Goal: Find specific page/section: Find specific page/section

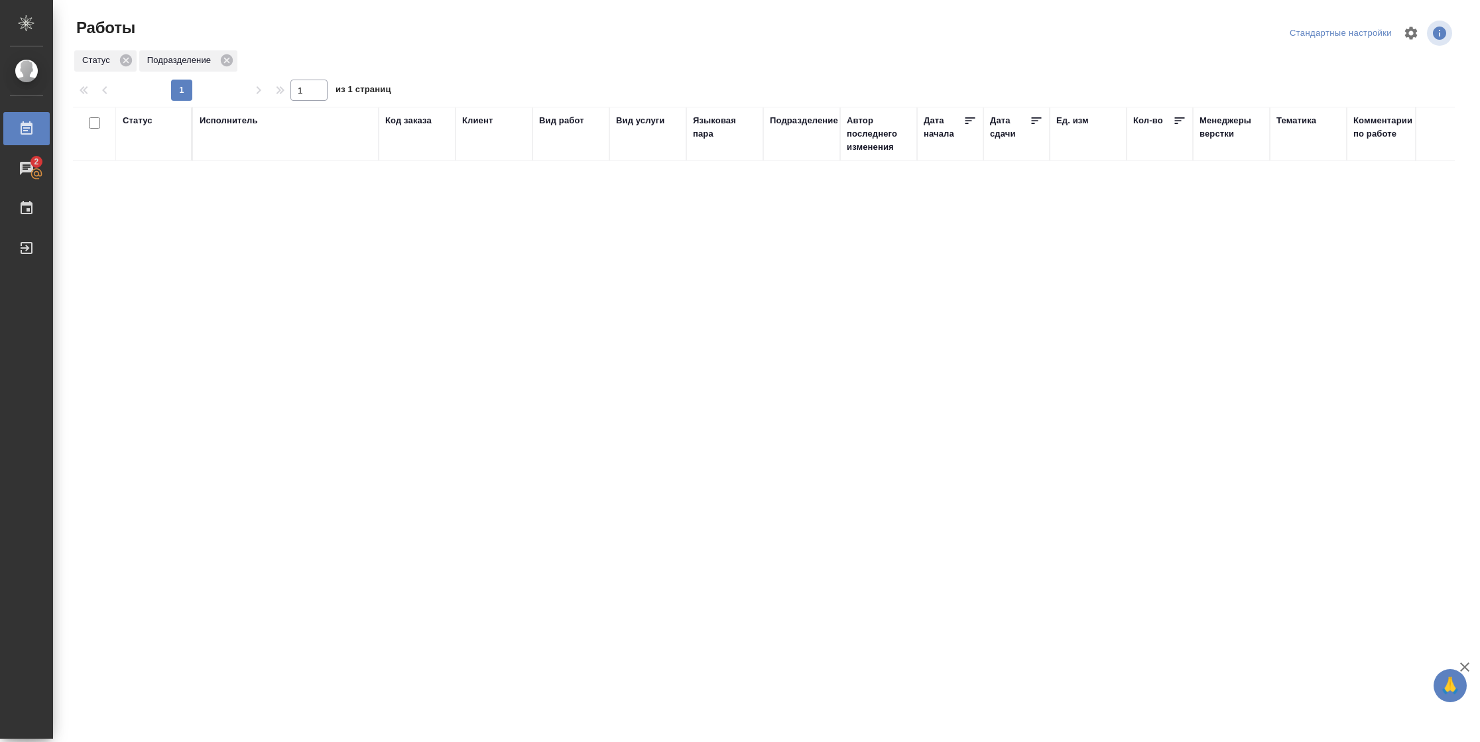
click at [817, 123] on div "Подразделение" at bounding box center [804, 120] width 68 height 13
click at [801, 160] on div at bounding box center [796, 160] width 15 height 14
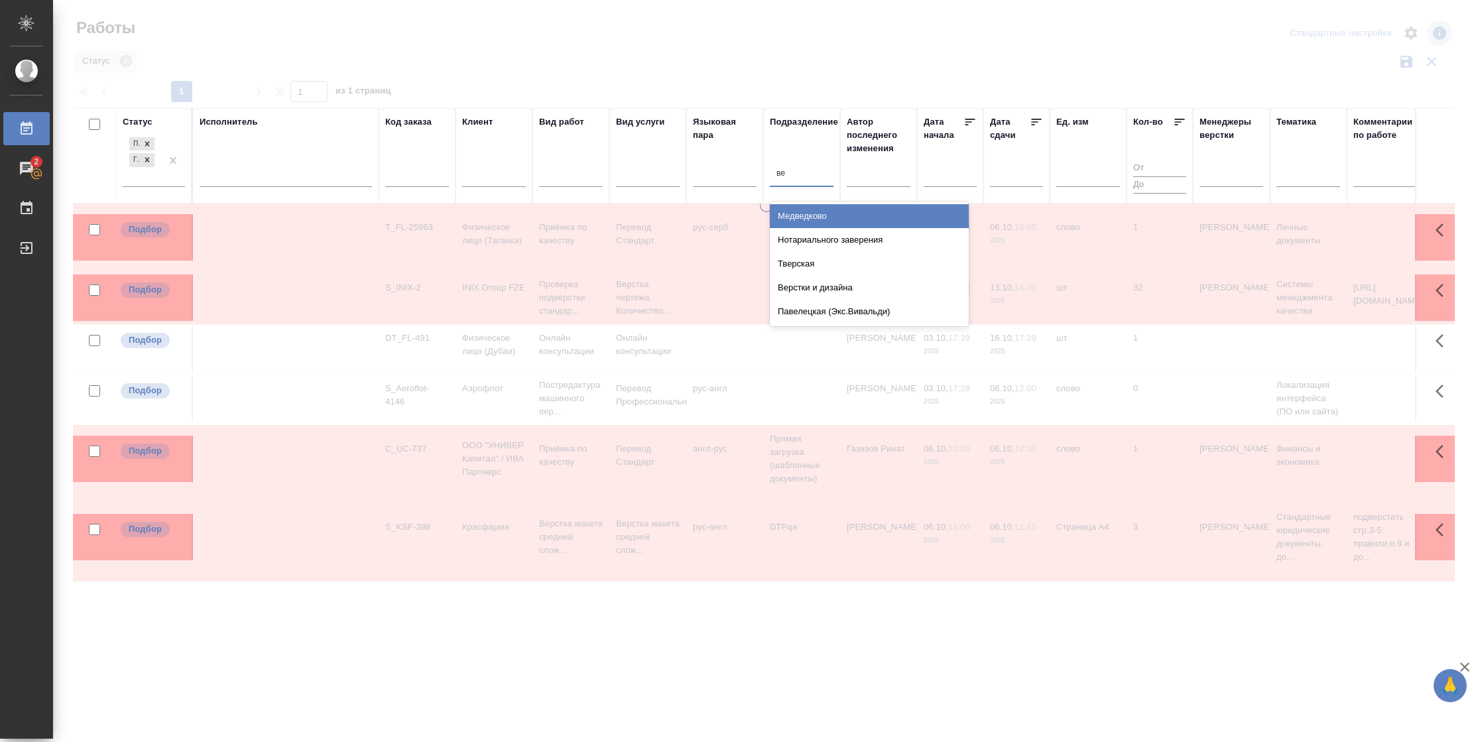
type input "вер"
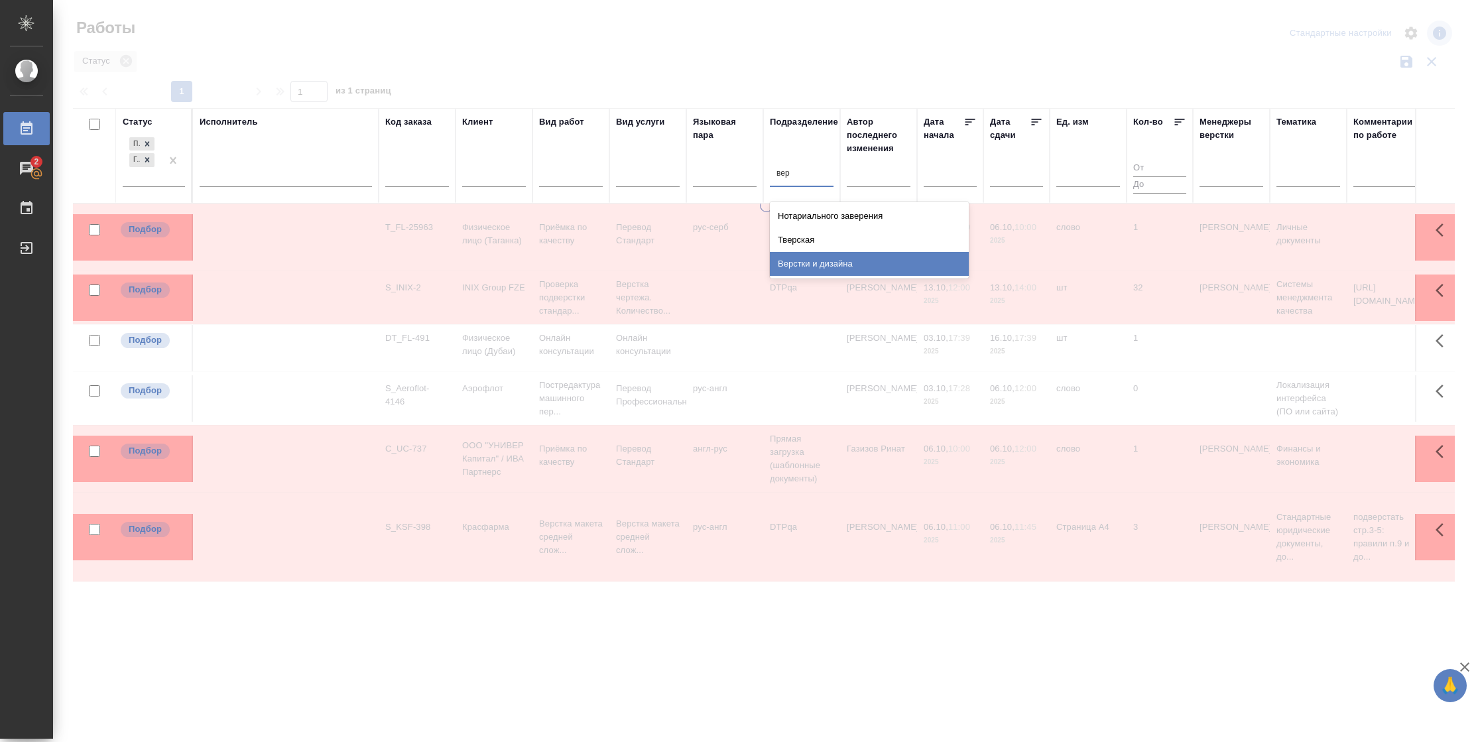
click at [822, 262] on div "Верстки и дизайна" at bounding box center [869, 264] width 199 height 24
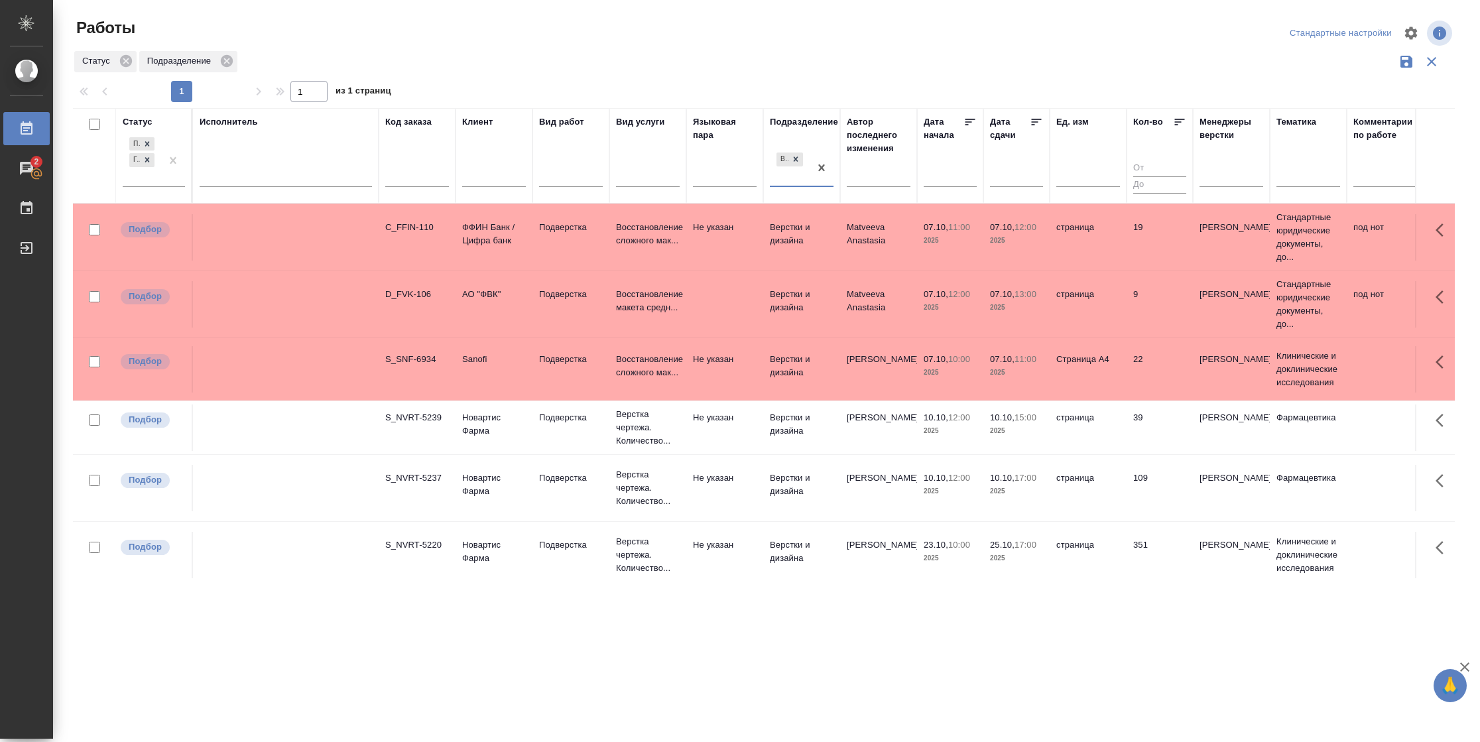
click at [1033, 123] on icon at bounding box center [1036, 121] width 13 height 13
